Goal: Consume media (video, audio): Consume media (video, audio)

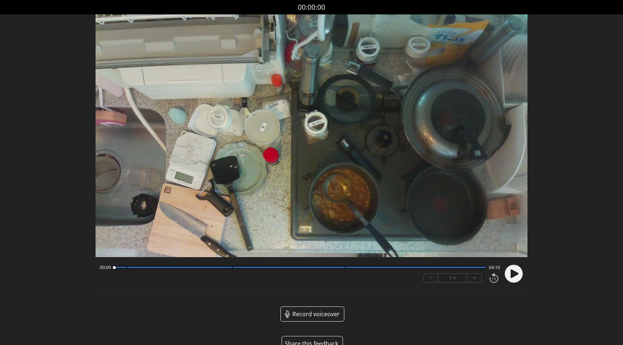
click at [519, 276] on circle at bounding box center [514, 274] width 18 height 18
click at [54, 97] on div "Discard Recording? You will not be able to recover this once discarded. Cancel …" at bounding box center [311, 181] width 623 height 363
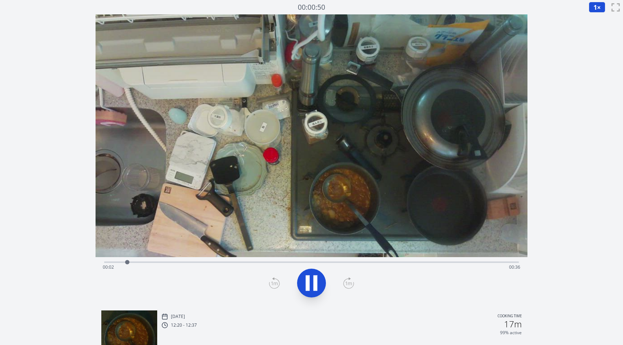
click at [311, 284] on icon at bounding box center [311, 283] width 20 height 20
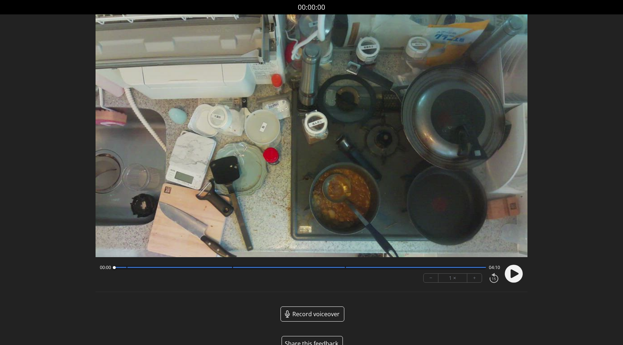
click at [194, 265] on div "00:00 04:10" at bounding box center [300, 268] width 400 height 6
click at [184, 269] on div "00:00 04:10" at bounding box center [300, 268] width 400 height 6
click at [188, 270] on div "00:00 04:10" at bounding box center [300, 268] width 400 height 6
click at [189, 270] on div "00:00 04:10" at bounding box center [300, 268] width 400 height 6
click at [192, 269] on div at bounding box center [300, 268] width 372 height 4
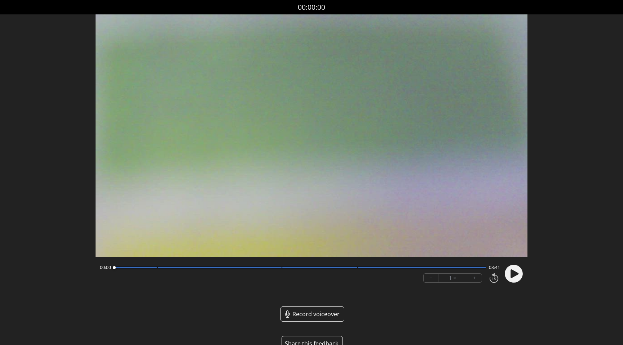
click at [145, 269] on div at bounding box center [300, 268] width 372 height 4
click at [128, 267] on div at bounding box center [135, 267] width 43 height 1
click at [182, 266] on div at bounding box center [300, 268] width 372 height 4
click at [509, 275] on circle at bounding box center [514, 274] width 18 height 18
click at [167, 267] on div at bounding box center [220, 267] width 124 height 1
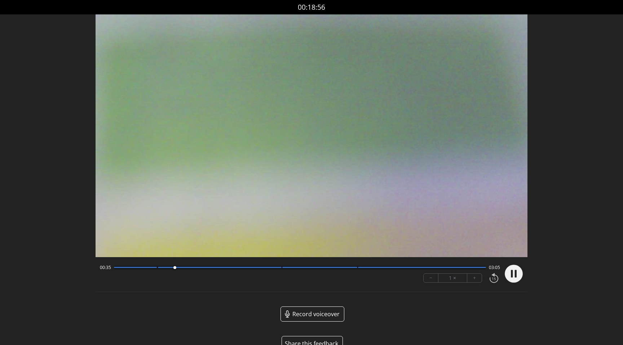
click at [513, 271] on circle at bounding box center [514, 274] width 18 height 18
click at [119, 267] on div at bounding box center [135, 267] width 43 height 1
drag, startPoint x: 119, startPoint y: 267, endPoint x: 100, endPoint y: 267, distance: 18.4
click at [100, 267] on div "00:02 03:38" at bounding box center [300, 268] width 400 height 6
click at [521, 271] on circle at bounding box center [514, 274] width 18 height 18
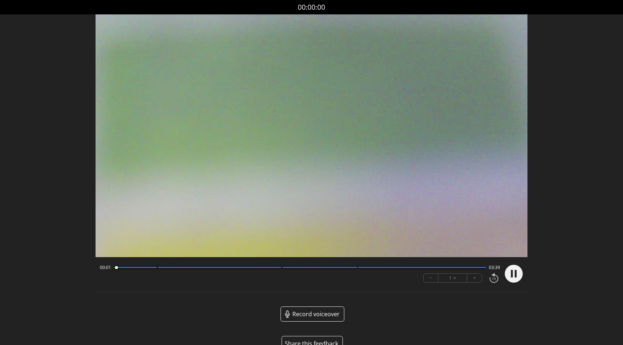
click at [521, 271] on circle at bounding box center [514, 274] width 18 height 18
drag, startPoint x: 176, startPoint y: 285, endPoint x: 169, endPoint y: 286, distance: 6.9
click at [169, 286] on div "00:01 03:39 − 1 × +" at bounding box center [298, 274] width 403 height 25
drag, startPoint x: 129, startPoint y: 267, endPoint x: 100, endPoint y: 267, distance: 28.8
click at [100, 267] on div "00:01 03:39" at bounding box center [300, 268] width 400 height 6
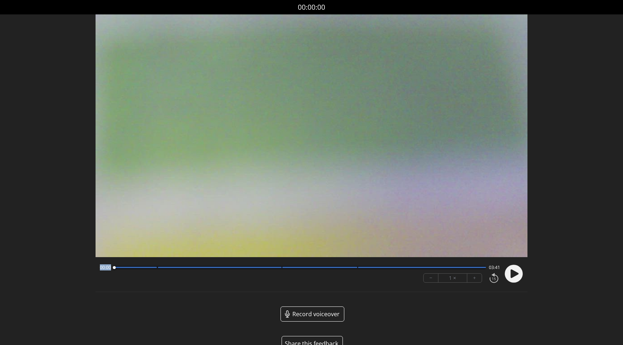
drag, startPoint x: 116, startPoint y: 268, endPoint x: 92, endPoint y: 269, distance: 23.8
click at [92, 269] on div "Discard Recording? You will not be able to recover this once discarded. Cancel …" at bounding box center [311, 181] width 623 height 363
click at [522, 278] on icon at bounding box center [513, 274] width 19 height 19
click at [518, 278] on circle at bounding box center [514, 274] width 18 height 18
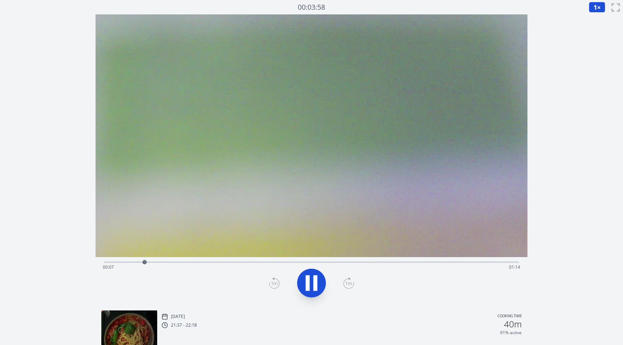
click at [313, 287] on icon at bounding box center [311, 283] width 20 height 20
